Goal: Find specific page/section: Find specific page/section

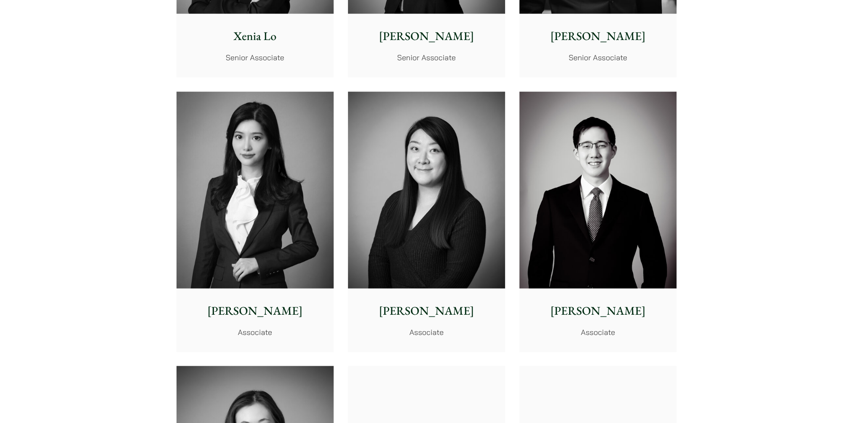
scroll to position [2443, 0]
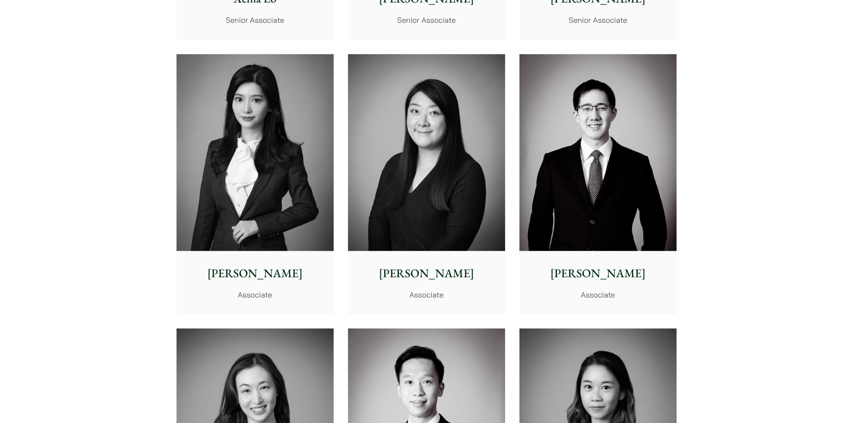
click at [248, 192] on img at bounding box center [255, 152] width 157 height 197
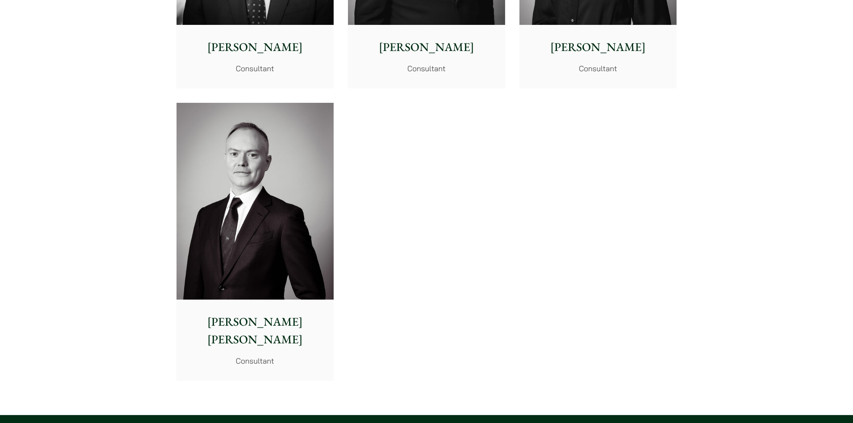
scroll to position [4381, 0]
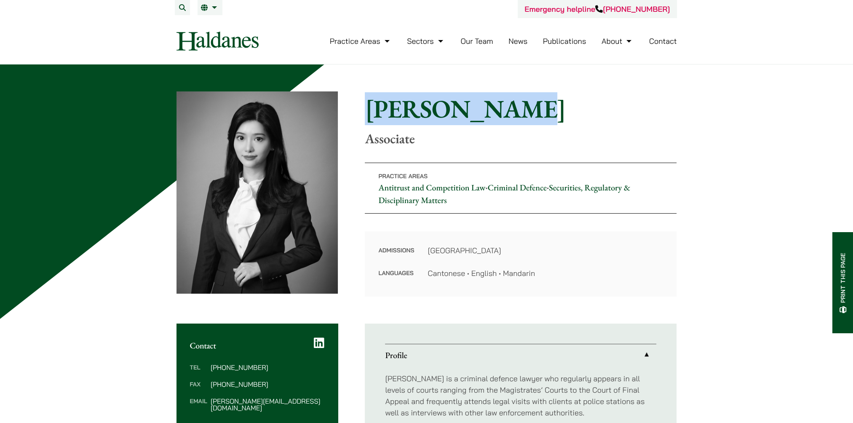
drag, startPoint x: 502, startPoint y: 109, endPoint x: 367, endPoint y: 106, distance: 134.4
click at [367, 106] on h1 "[PERSON_NAME]" at bounding box center [521, 109] width 312 height 30
copy h1 "[PERSON_NAME]"
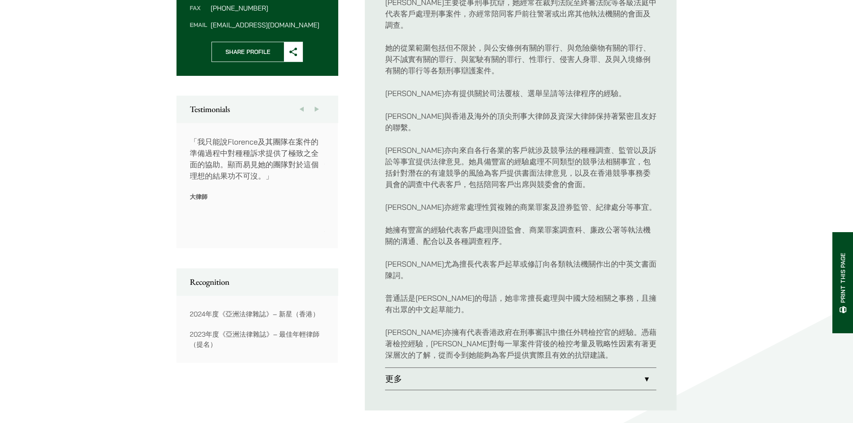
scroll to position [590, 0]
